Goal: Transaction & Acquisition: Book appointment/travel/reservation

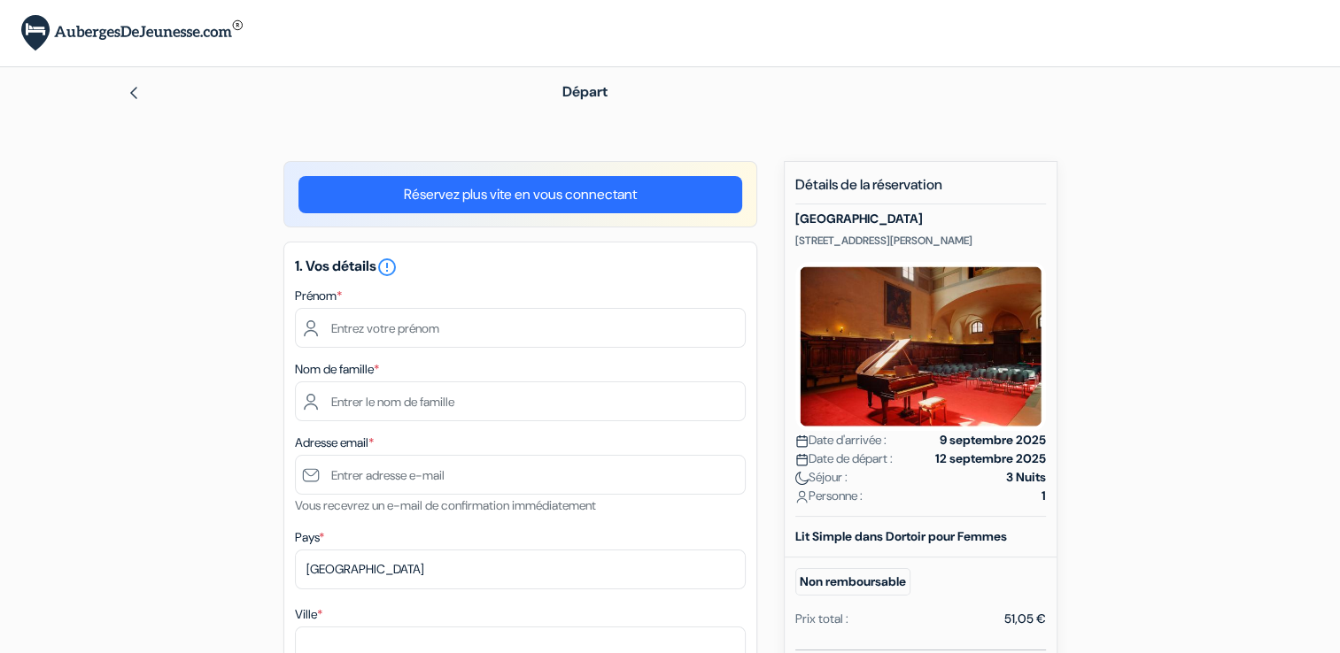
type input "Estelle"
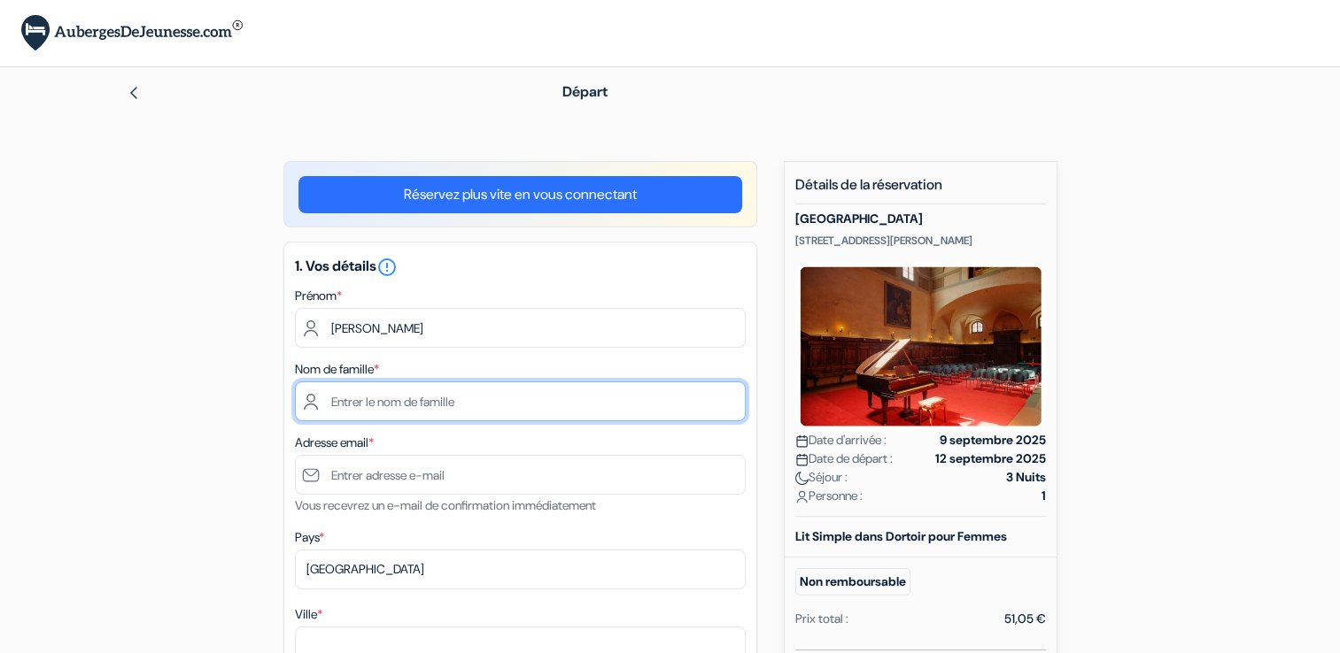
type input "Cayla"
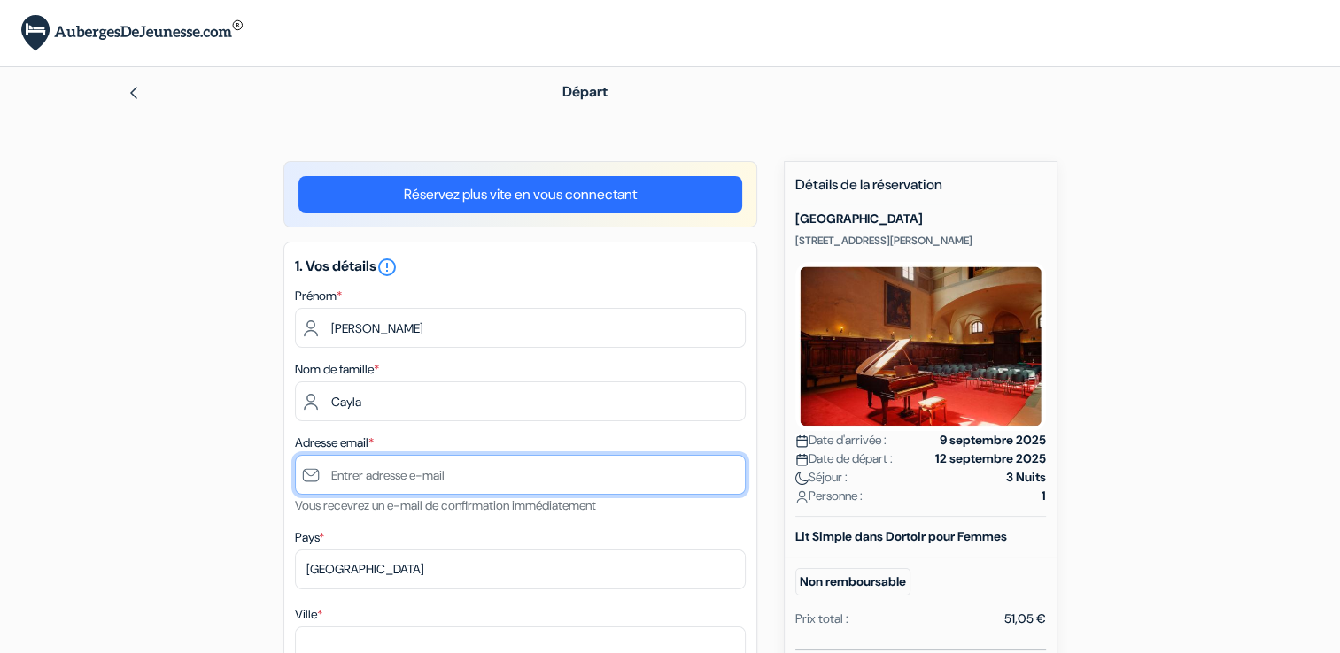
type input "[PERSON_NAME][EMAIL_ADDRESS][DOMAIN_NAME]"
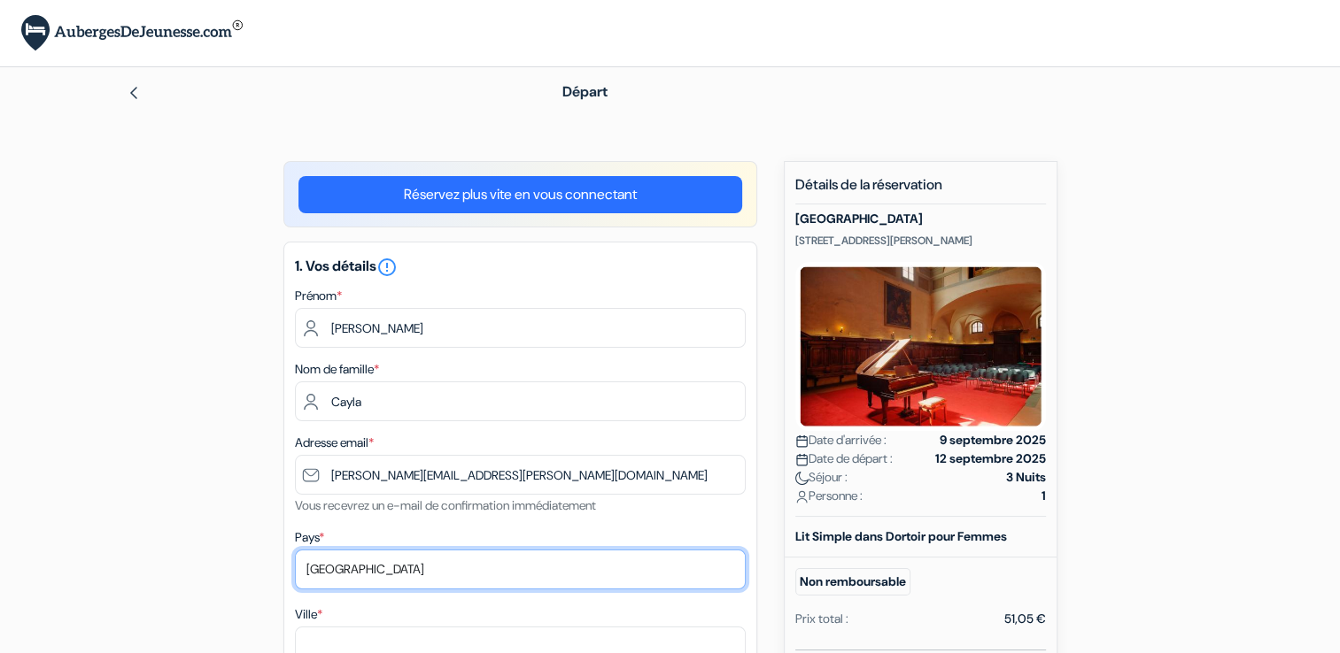
select select "fr"
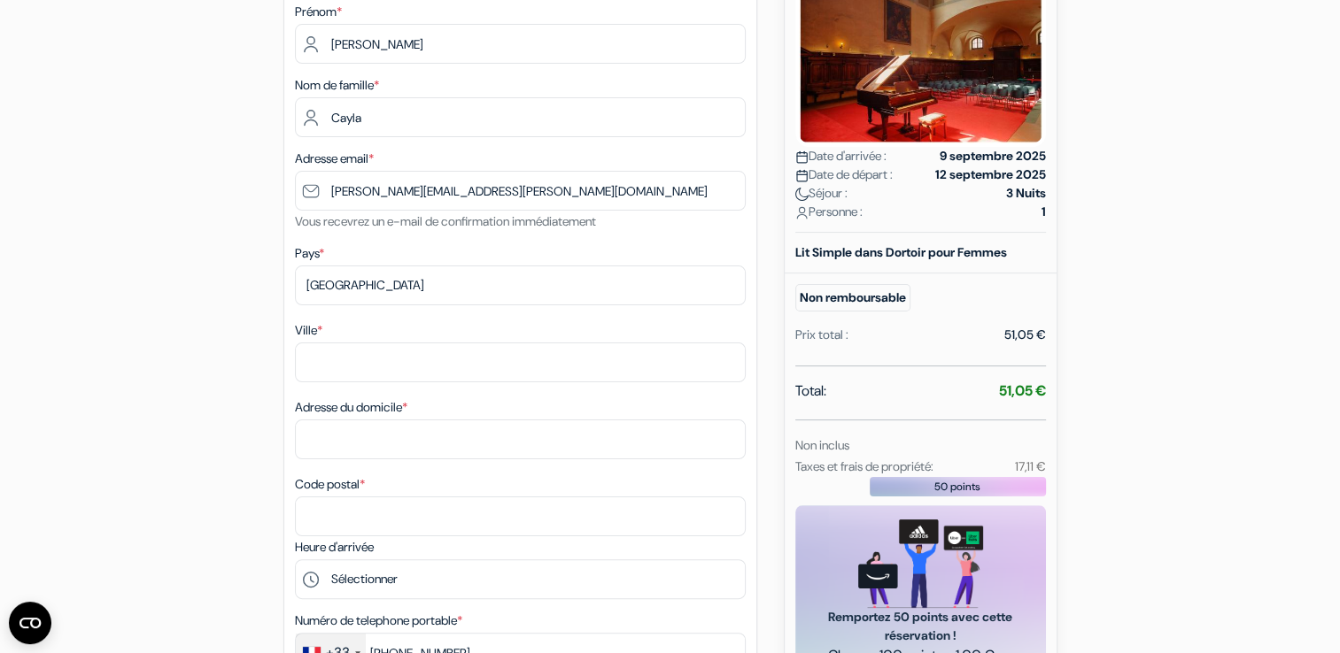
scroll to position [390, 0]
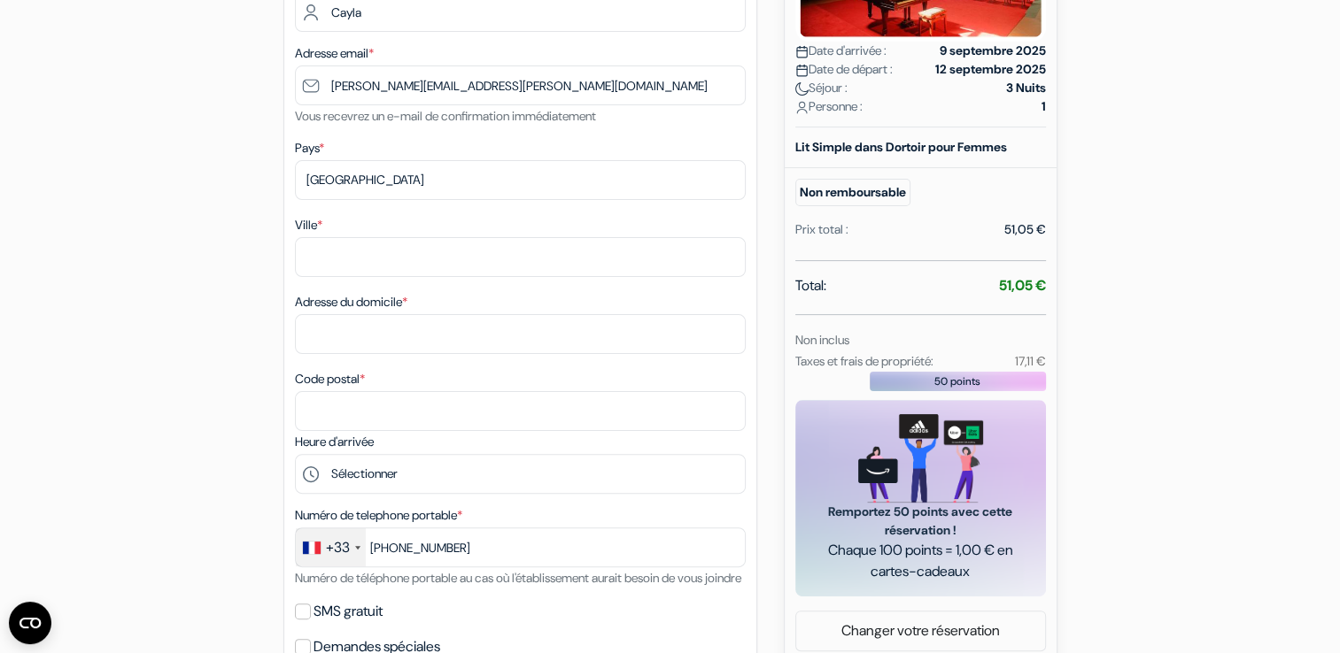
type input "6 51 23 97 85"
click at [426, 279] on div "Ville * Adresse du domicile * Code postal *" at bounding box center [520, 322] width 451 height 217
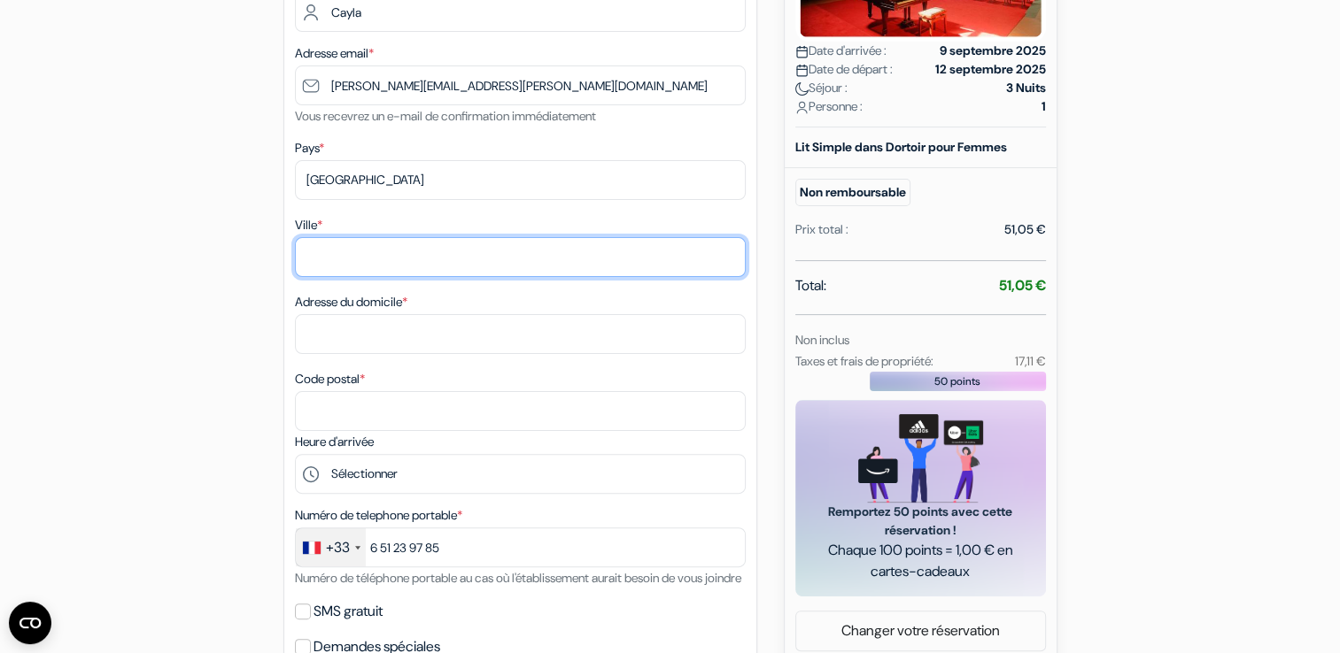
click at [402, 267] on input "Ville *" at bounding box center [520, 257] width 451 height 40
type input "Gricourt"
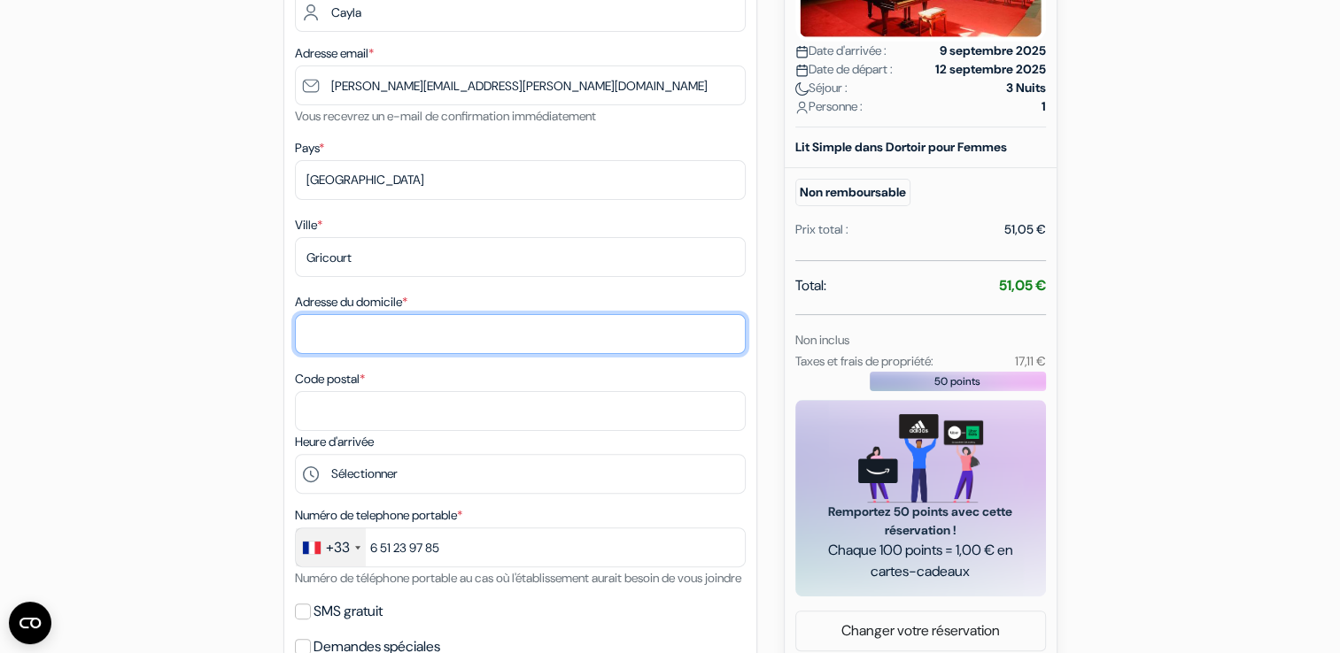
type input "13 rue de la forge"
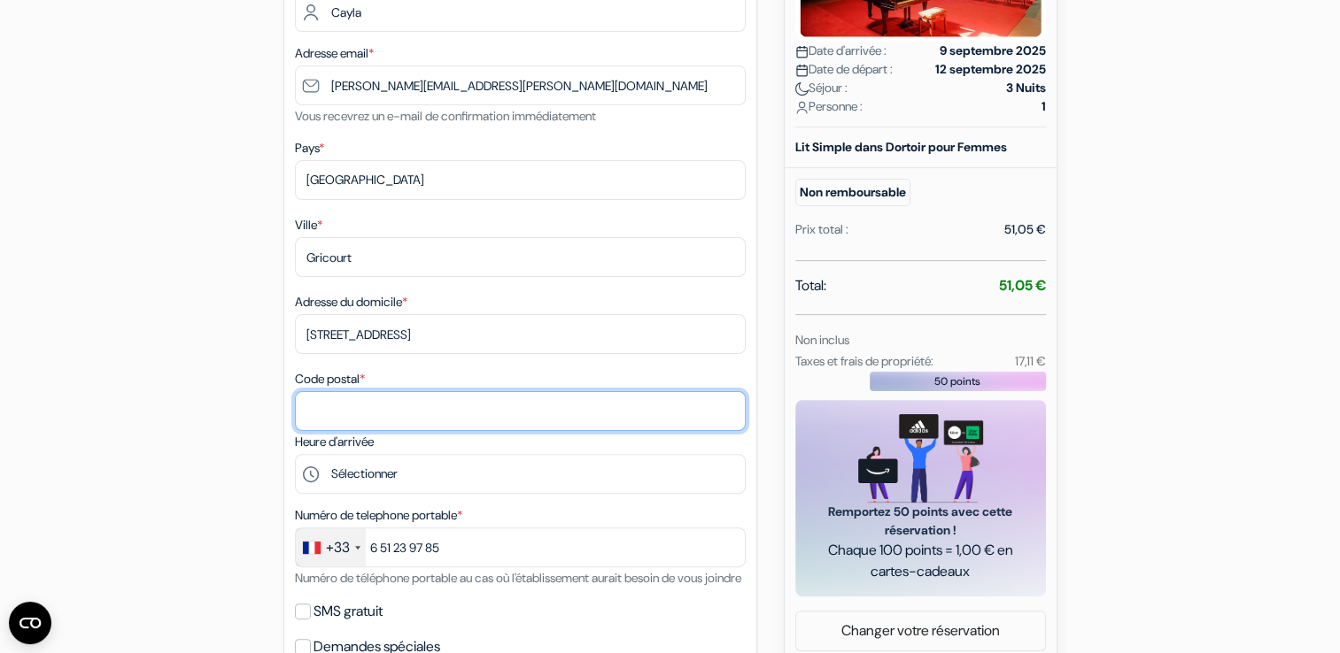
type input "02100"
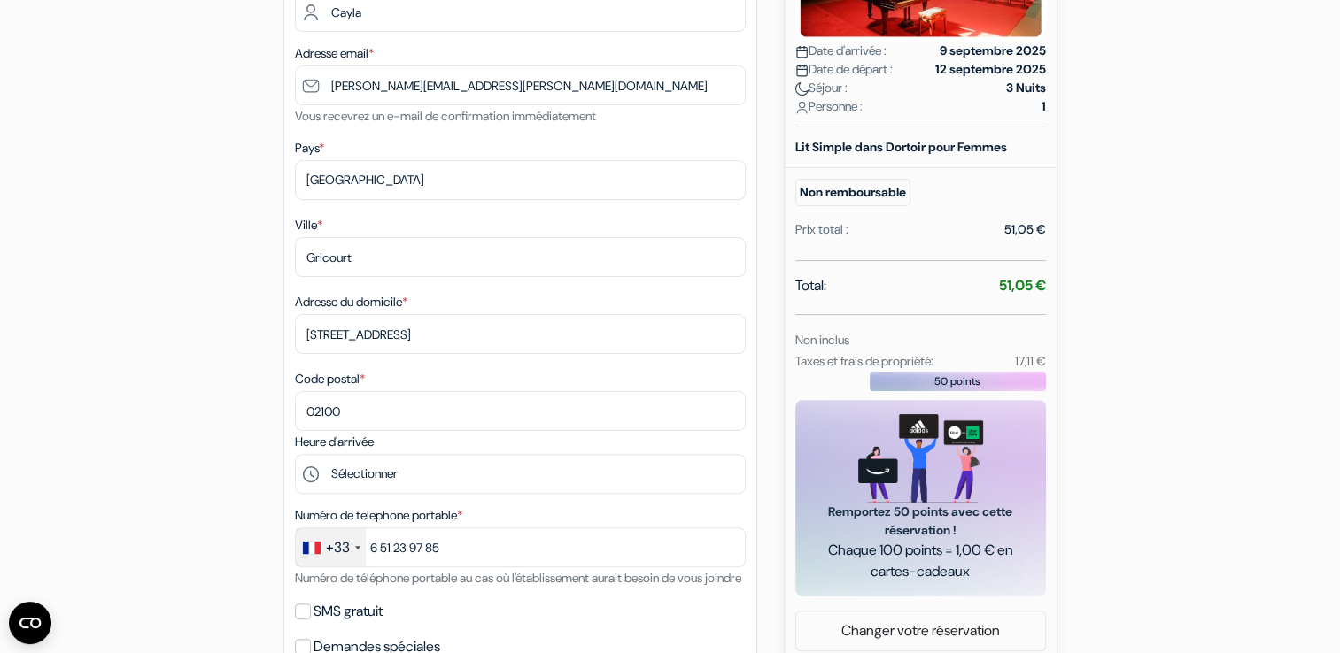
click at [203, 327] on div "add_box Auberge Santa Monaca Via Santa Monaca 6, Florence, Italie Détails de l'…" at bounding box center [670, 481] width 1169 height 1418
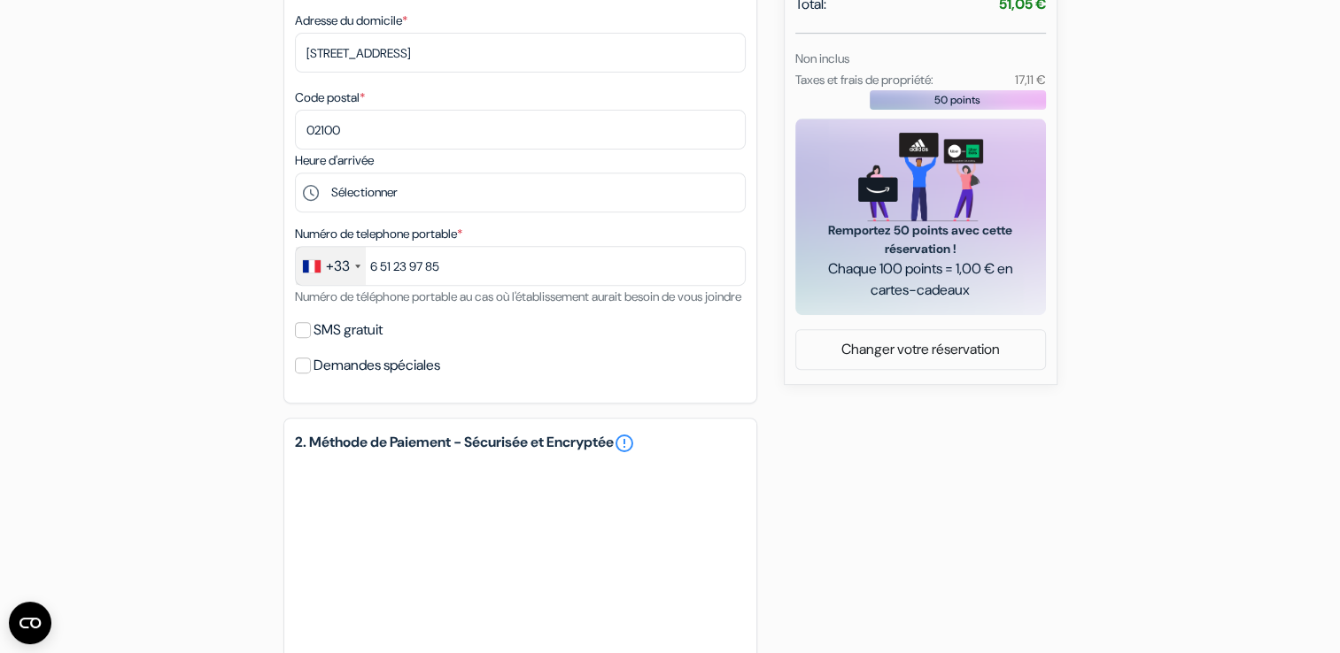
scroll to position [673, 0]
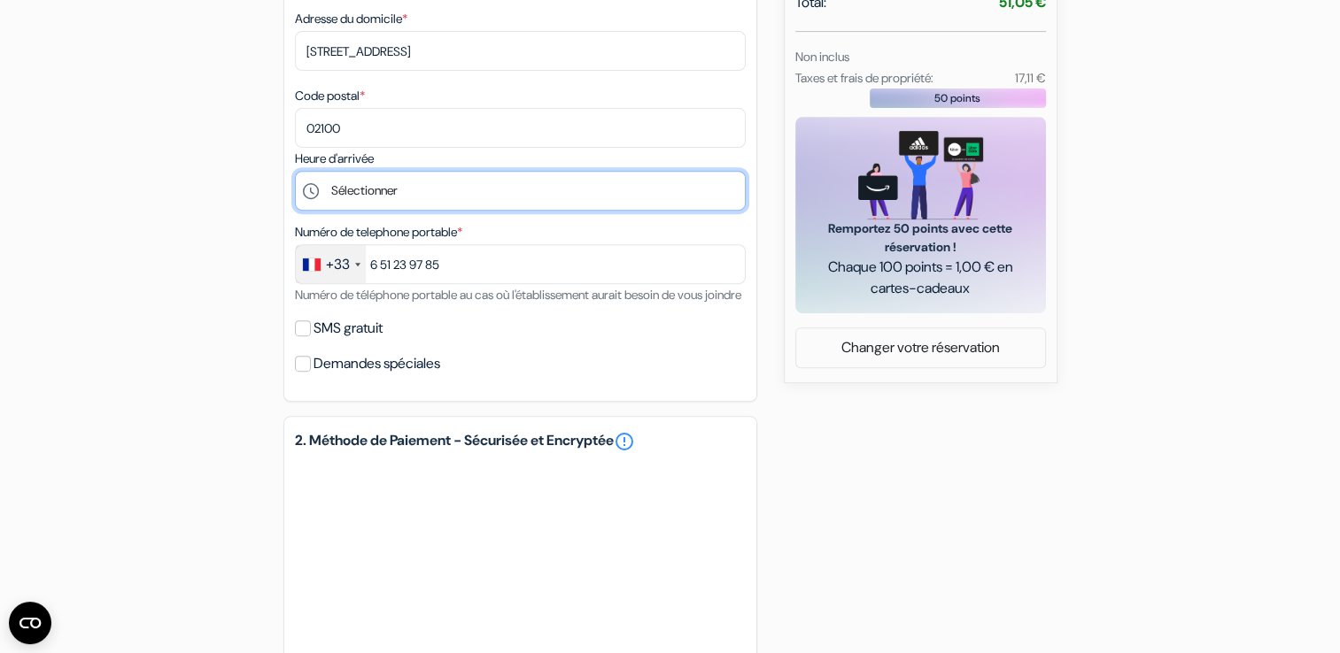
click at [356, 184] on select "Sélectionner 14:00 15:00 16:00 17:00 18:00 19:00 20:00 21:00 22:00 23:00 0:00" at bounding box center [520, 191] width 451 height 40
select select "14"
click at [295, 173] on select "Sélectionner 14:00 15:00 16:00 17:00 18:00 19:00 20:00 21:00 22:00 23:00 0:00" at bounding box center [520, 191] width 451 height 40
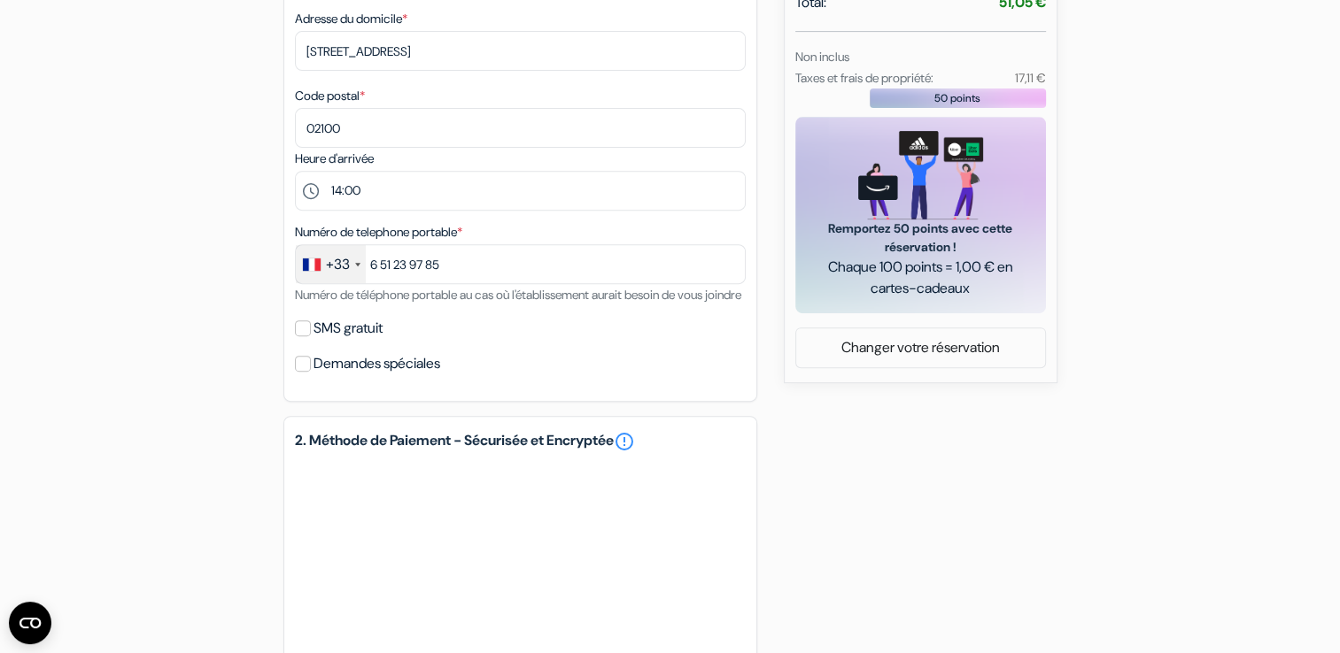
scroll to position [696, 0]
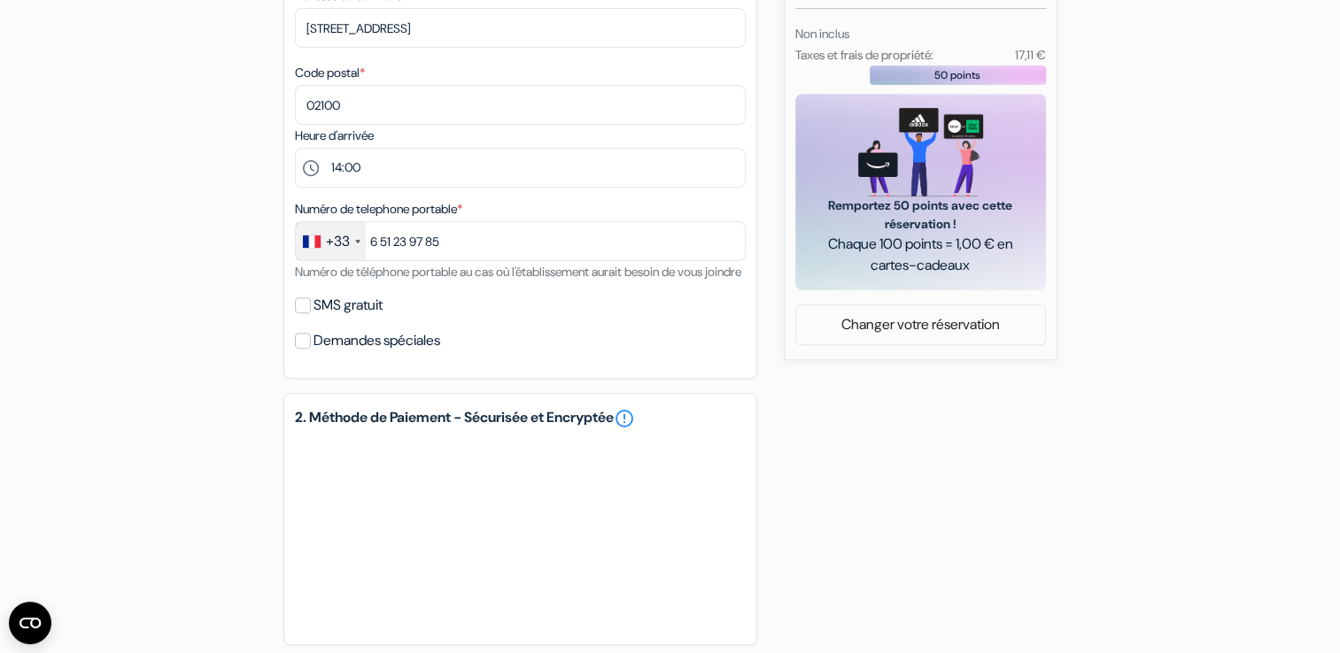
click at [223, 555] on div "add_box Auberge Santa Monaca Via Santa Monaca 6, Florence, Italie Détails de l'…" at bounding box center [670, 174] width 1169 height 1418
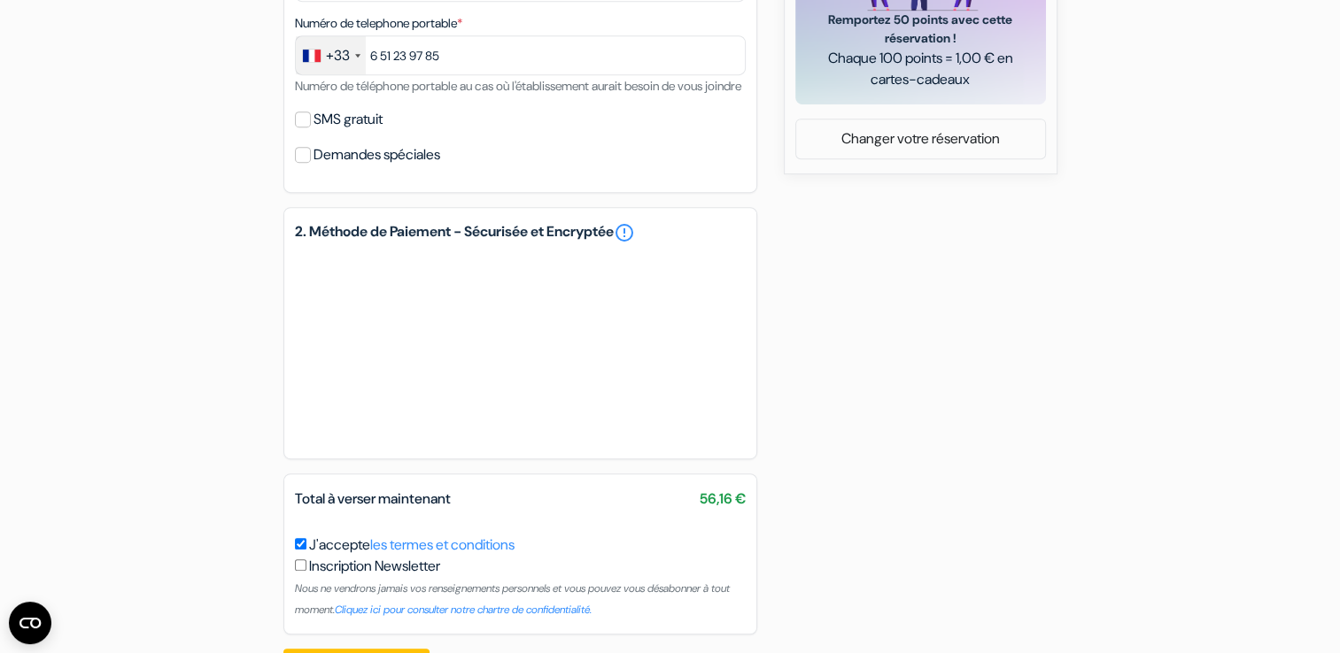
scroll to position [965, 0]
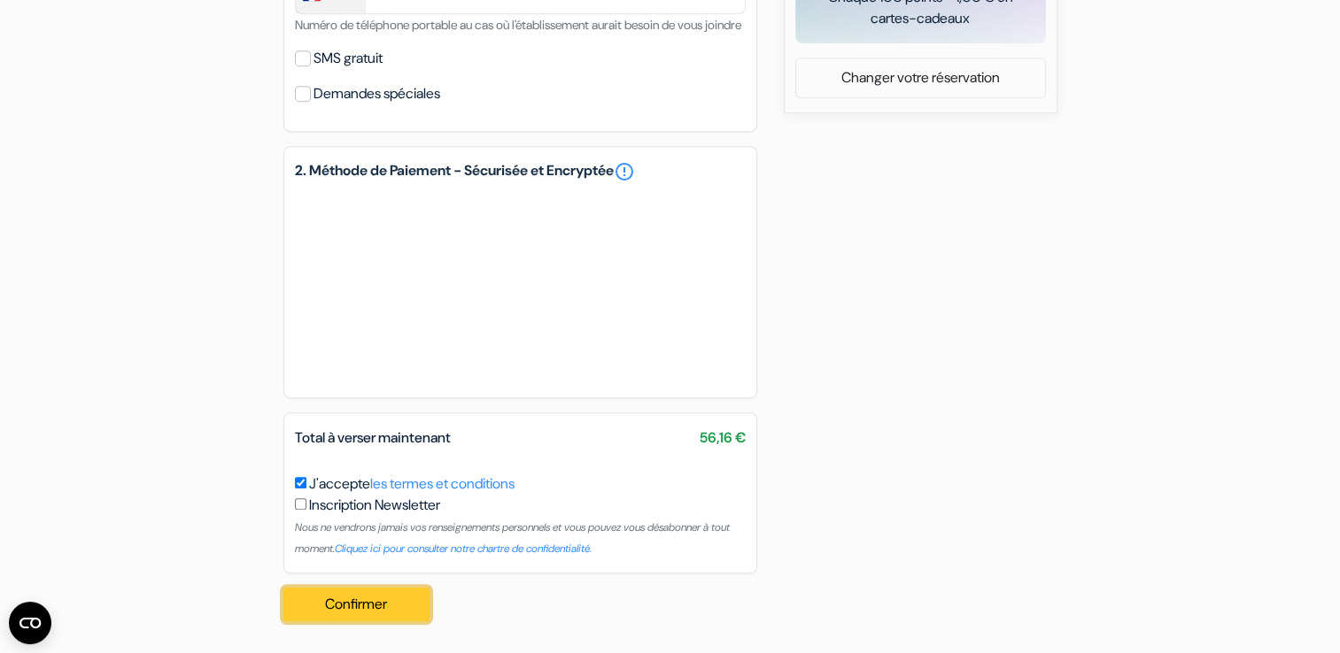
click at [315, 605] on button "Confirmer Loading..." at bounding box center [356, 605] width 147 height 34
click at [327, 607] on button "Confirmer Loading..." at bounding box center [356, 605] width 147 height 34
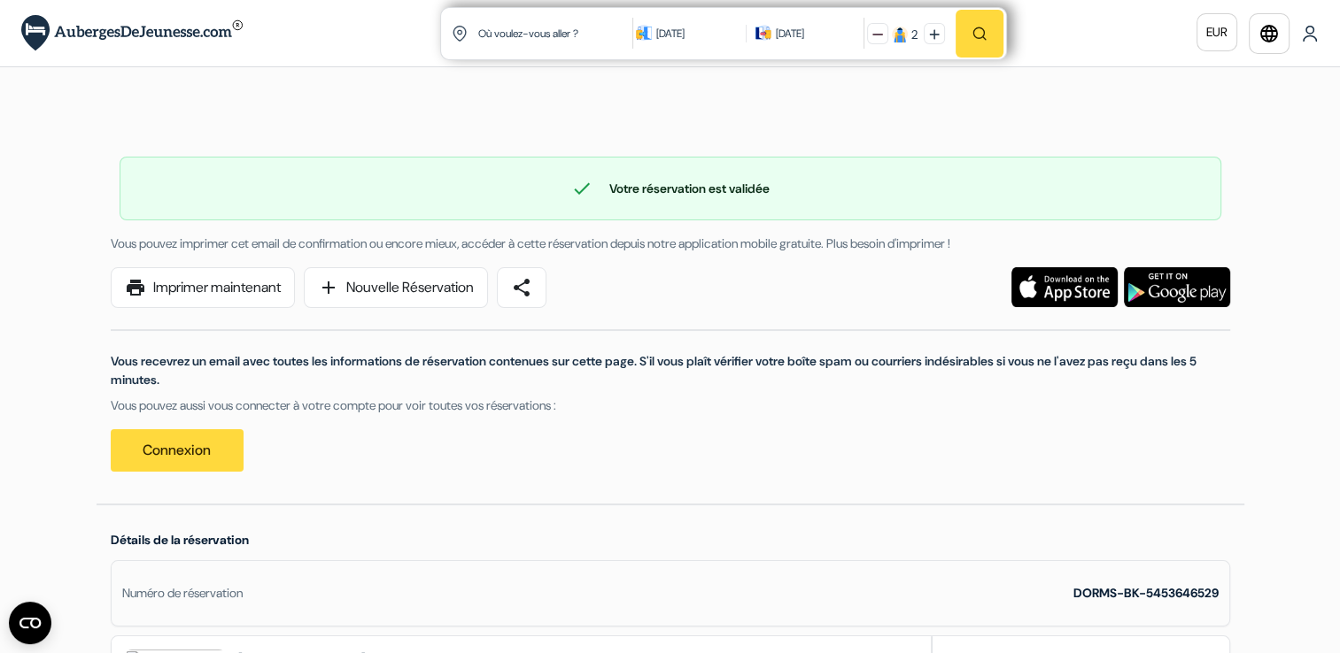
click at [1301, 27] on img at bounding box center [1310, 34] width 18 height 18
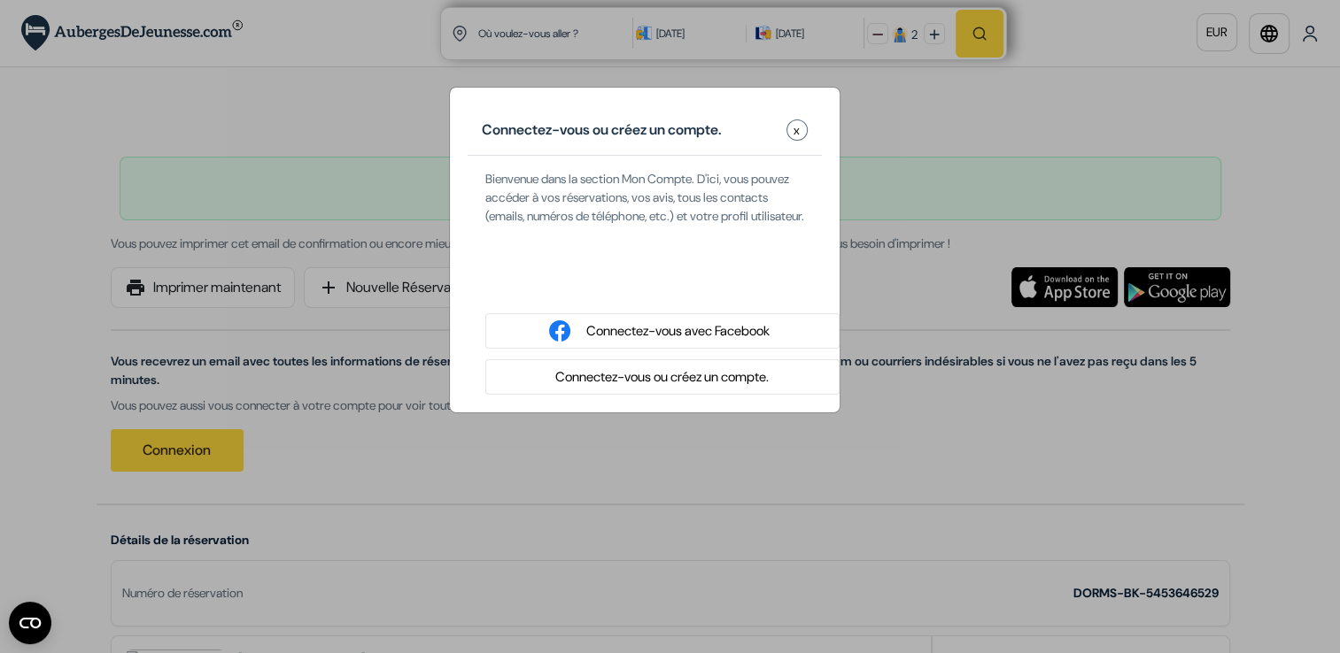
click at [700, 389] on button "Connectez-vous ou créez un compte." at bounding box center [662, 378] width 224 height 22
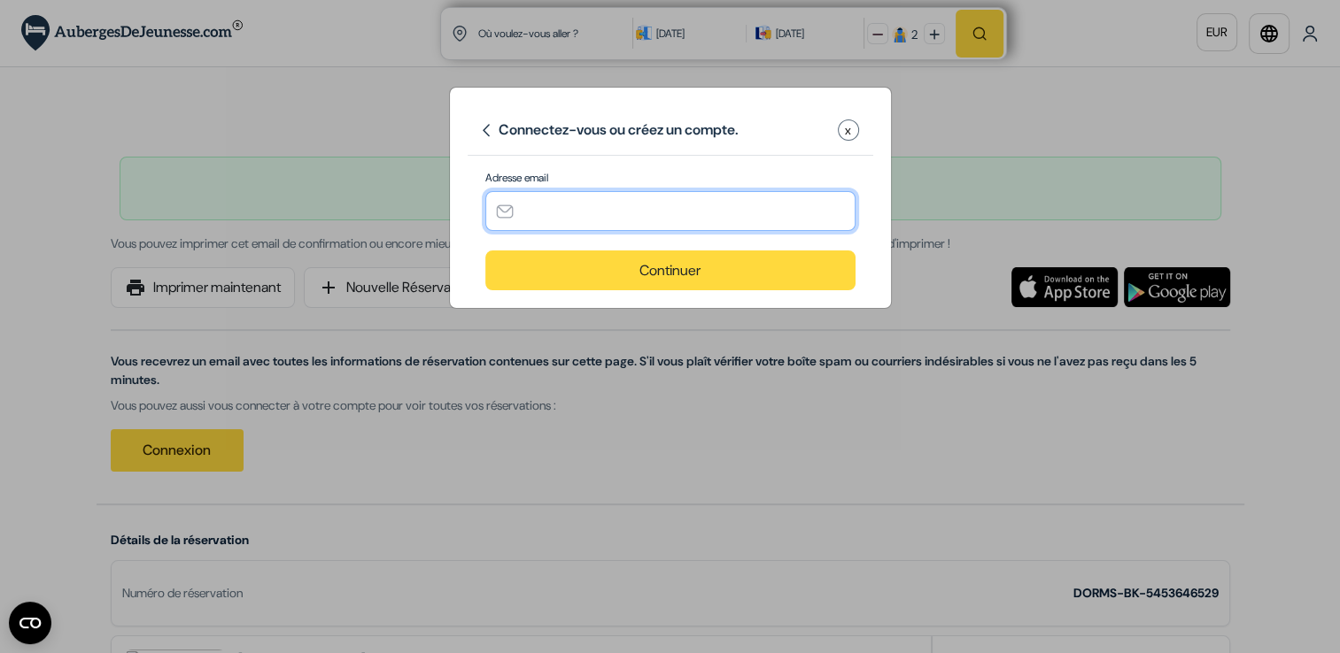
click at [576, 209] on input "text" at bounding box center [670, 211] width 370 height 40
type input "[PERSON_NAME][EMAIL_ADDRESS][DOMAIN_NAME]"
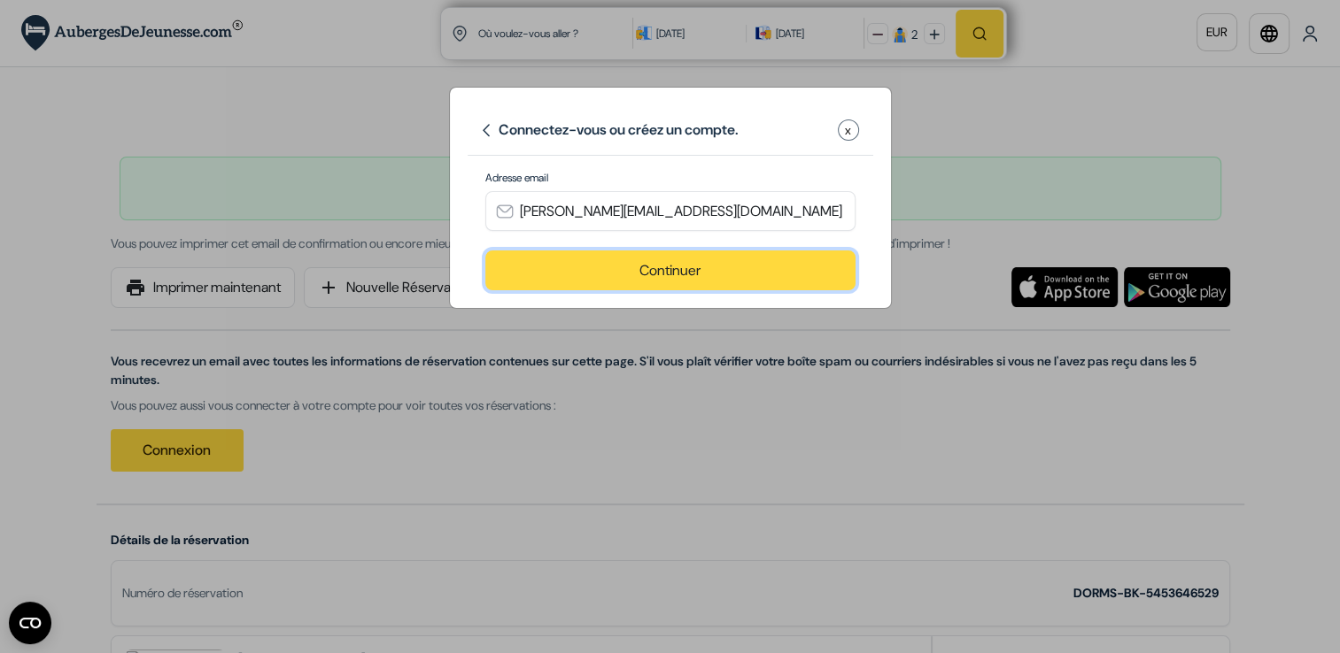
click at [571, 277] on button "Continuer" at bounding box center [670, 271] width 370 height 40
click at [666, 284] on button "Continuer" at bounding box center [670, 271] width 370 height 40
click at [692, 272] on button "Continuer" at bounding box center [670, 271] width 370 height 40
click at [603, 253] on button "Continuer" at bounding box center [670, 271] width 370 height 40
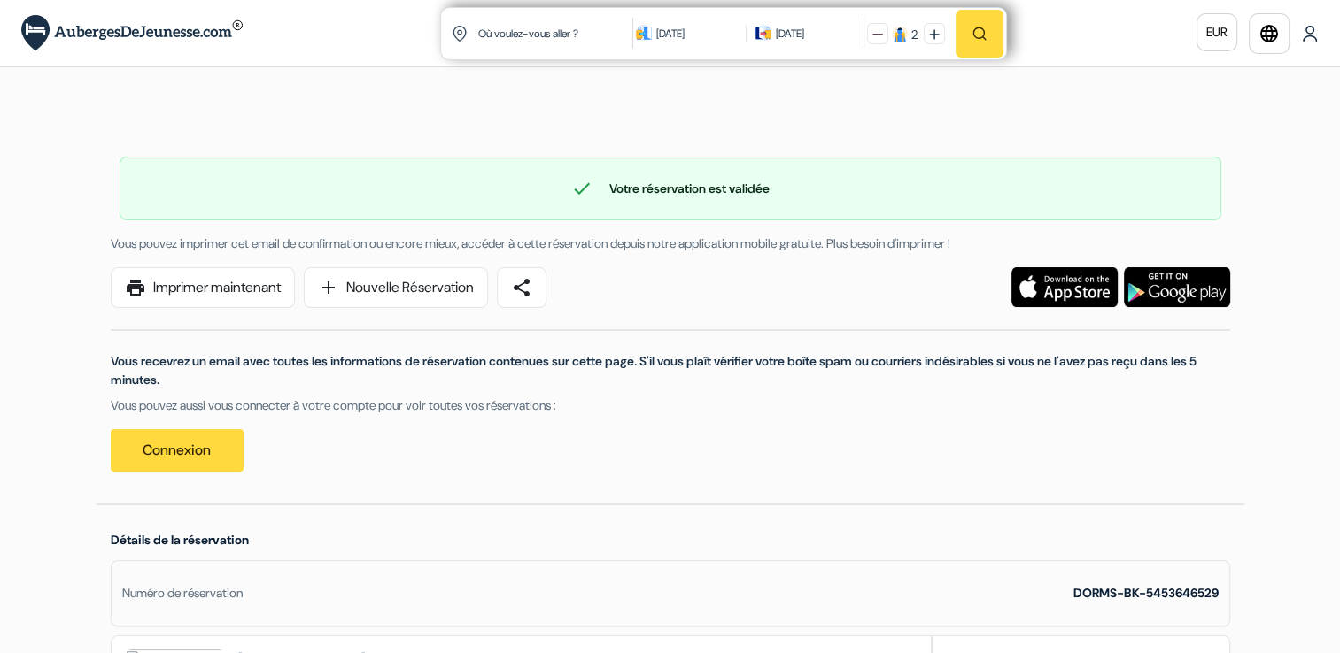
click at [1307, 28] on img at bounding box center [1310, 34] width 18 height 18
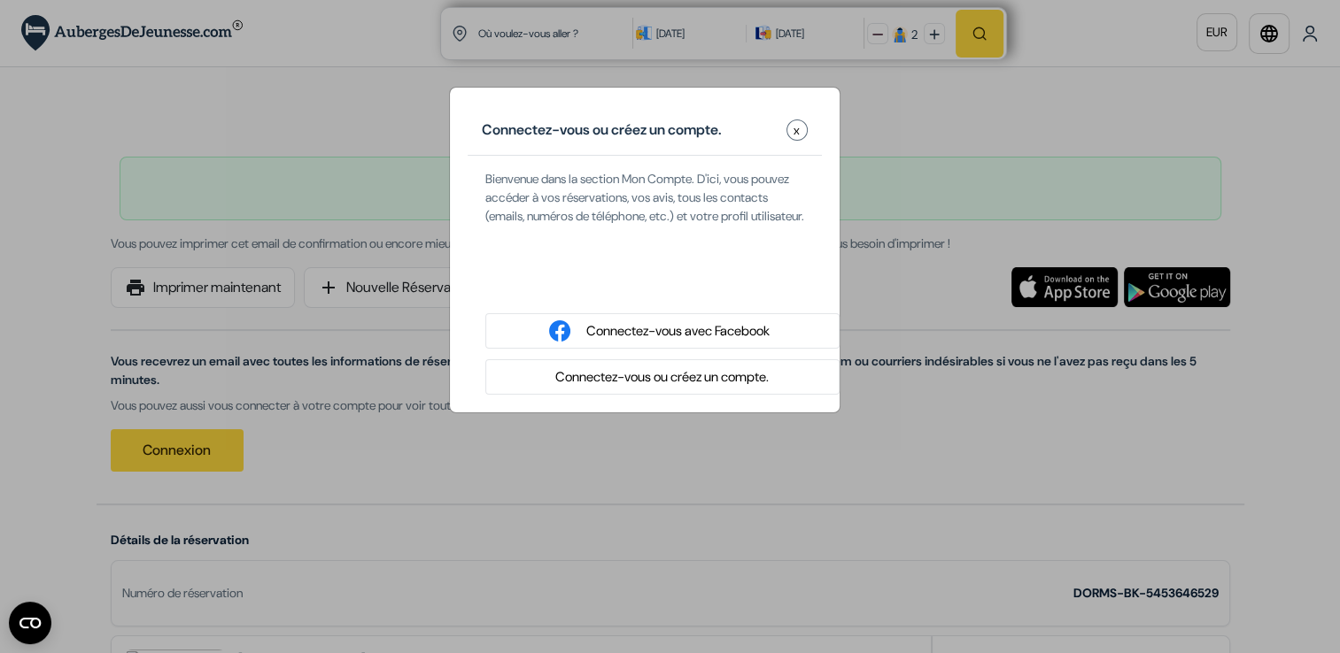
click at [577, 389] on button "Connectez-vous ou créez un compte." at bounding box center [662, 378] width 224 height 22
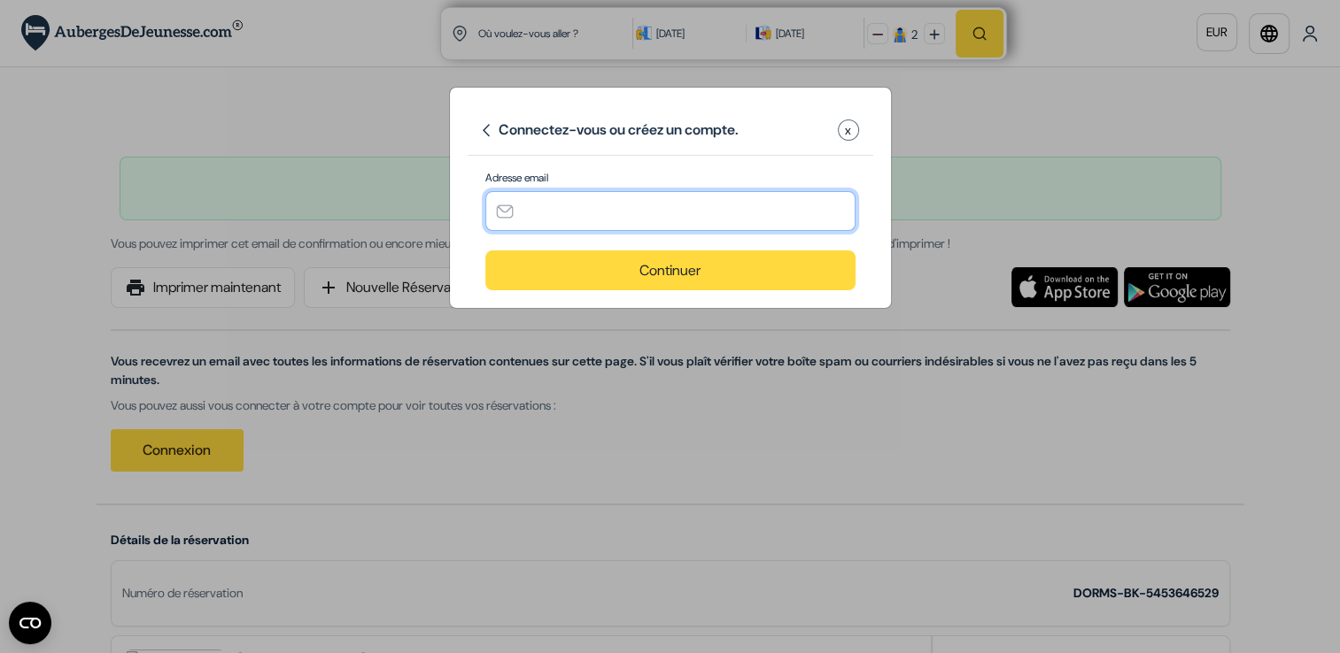
click at [560, 218] on input "text" at bounding box center [670, 211] width 370 height 40
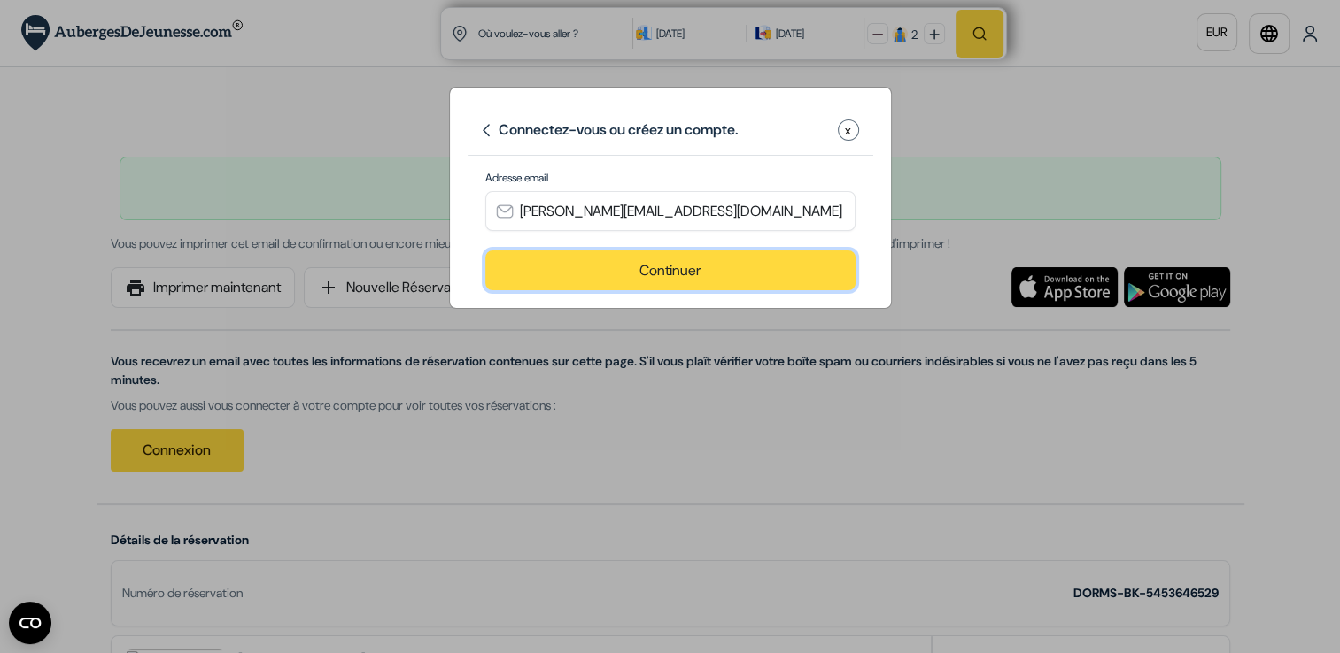
click at [526, 266] on button "Continuer" at bounding box center [670, 271] width 370 height 40
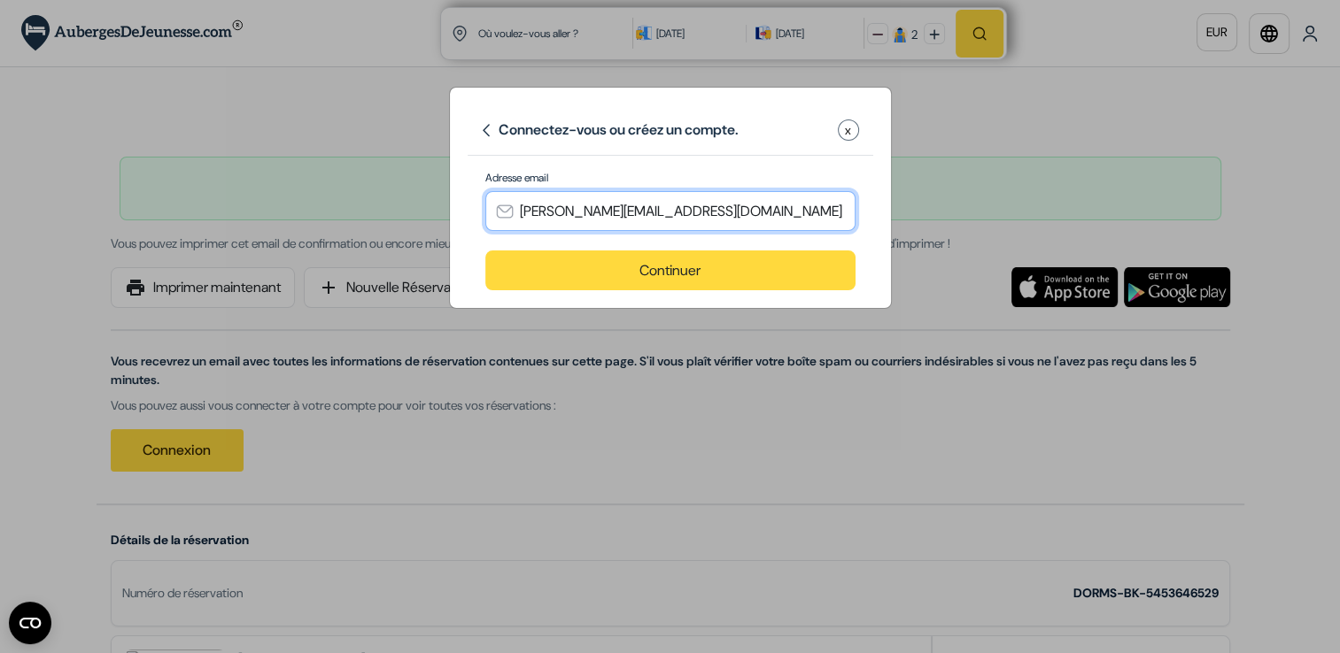
click at [695, 219] on input "[PERSON_NAME][EMAIL_ADDRESS][DOMAIN_NAME]" at bounding box center [670, 211] width 370 height 40
type input "[PERSON_NAME][EMAIL_ADDRESS][DOMAIN_NAME]"
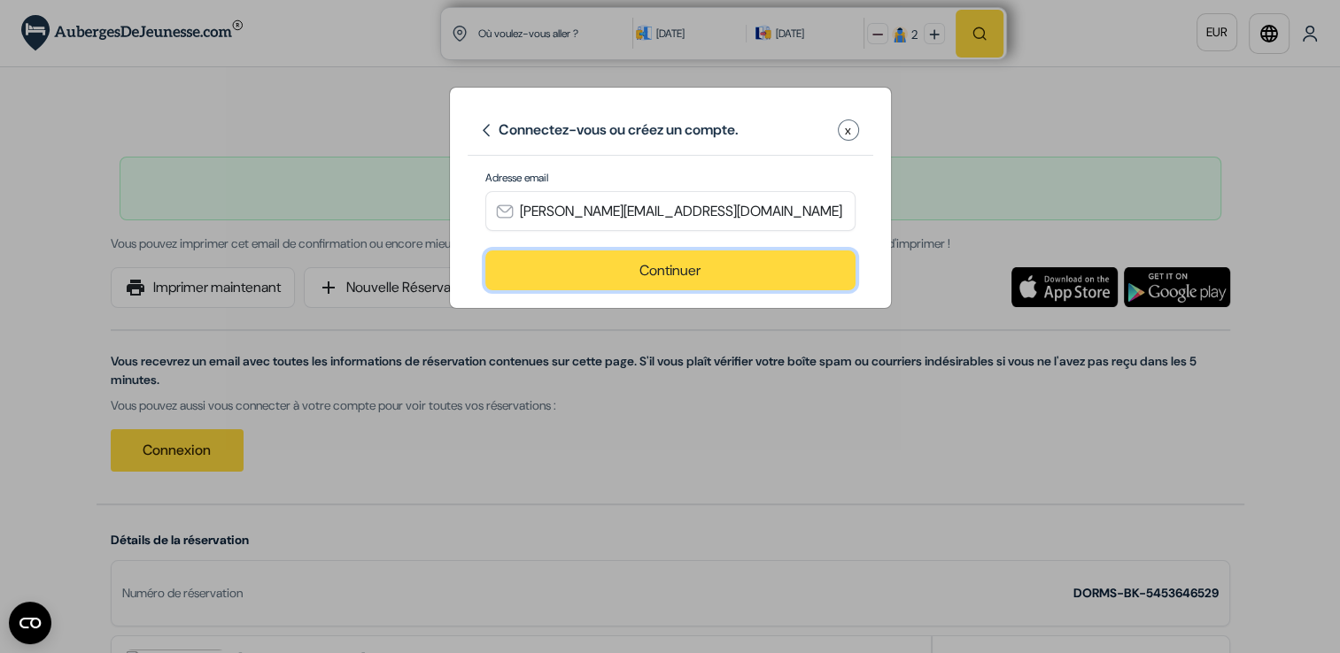
click at [499, 267] on button "Continuer" at bounding box center [670, 271] width 370 height 40
click at [588, 274] on button "Continuer" at bounding box center [670, 271] width 370 height 40
click at [485, 251] on button "Continuer" at bounding box center [670, 271] width 370 height 40
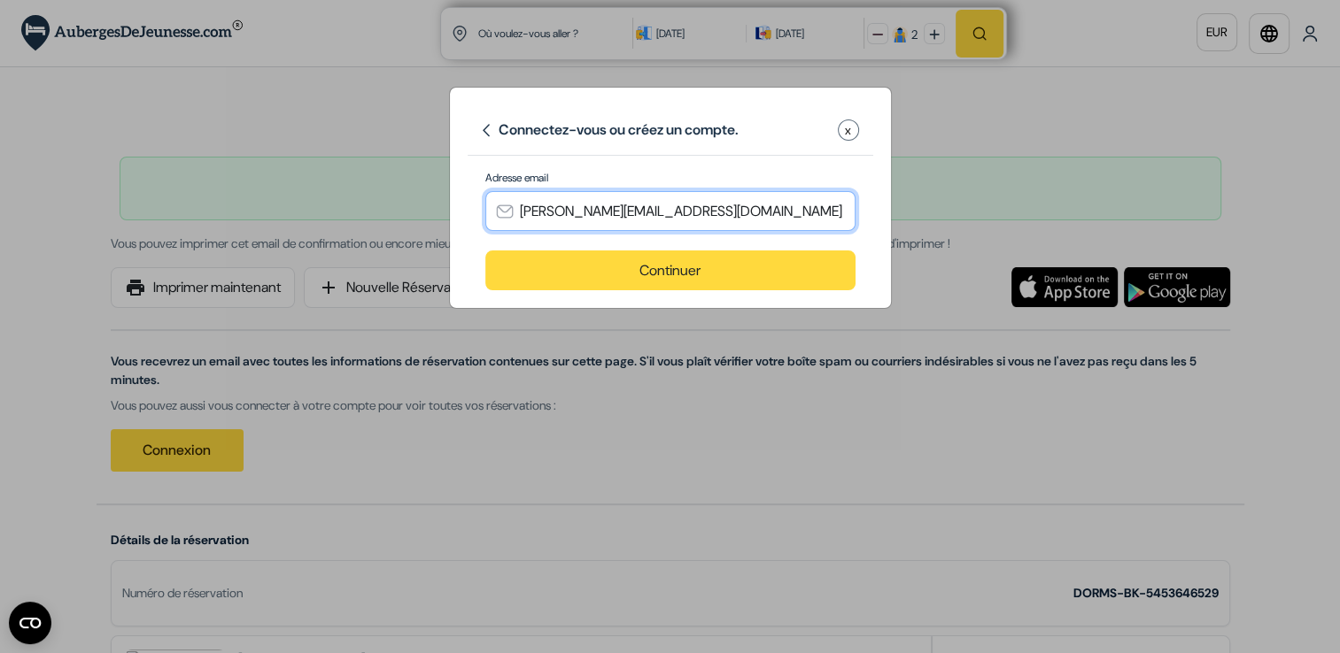
click at [738, 221] on input "[PERSON_NAME][EMAIL_ADDRESS][DOMAIN_NAME]" at bounding box center [670, 211] width 370 height 40
